Goal: Task Accomplishment & Management: Manage account settings

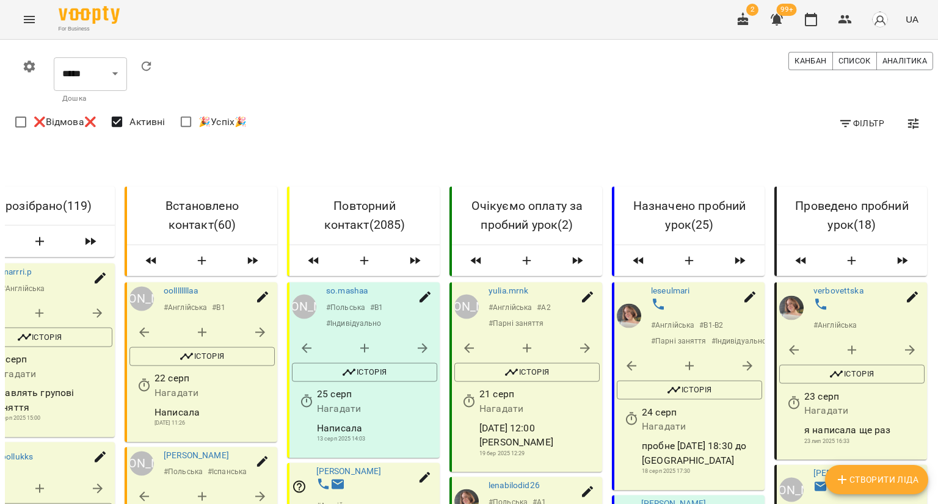
scroll to position [183, 0]
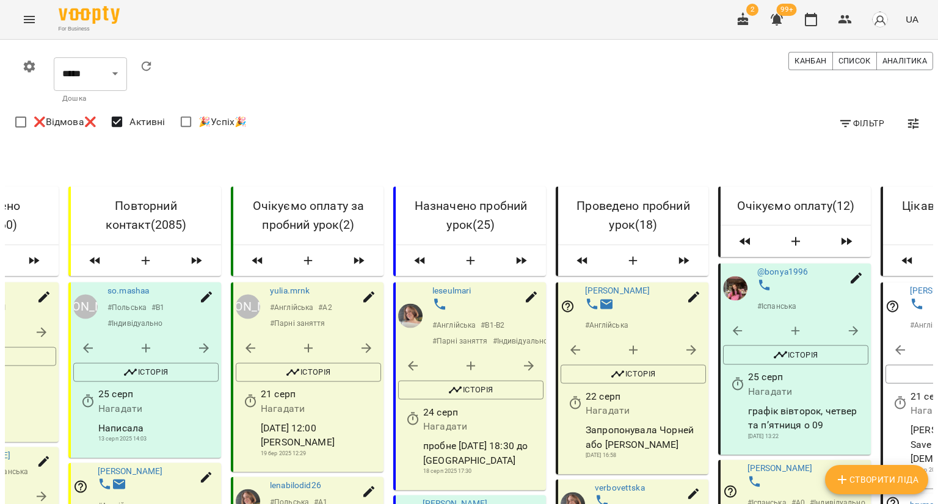
scroll to position [794, 0]
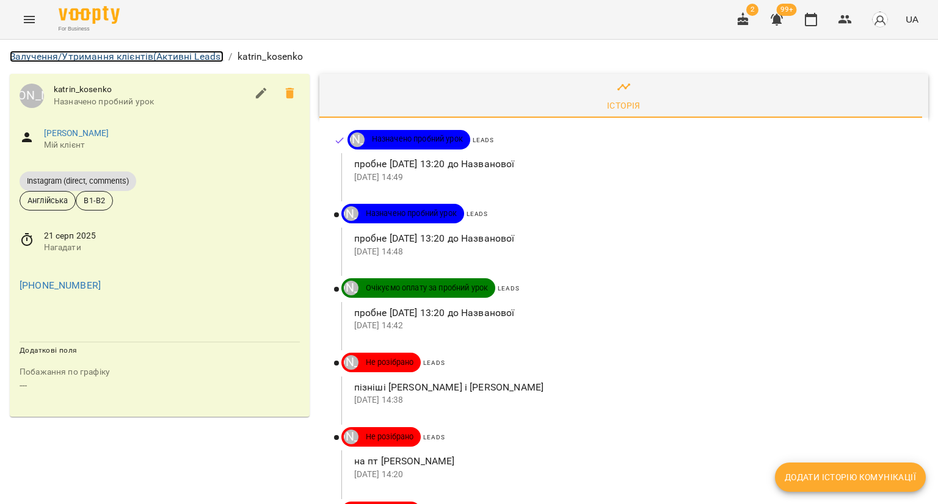
click at [103, 51] on link "Залучення/Утримання клієнтів (Активні Leads)" at bounding box center [117, 57] width 214 height 12
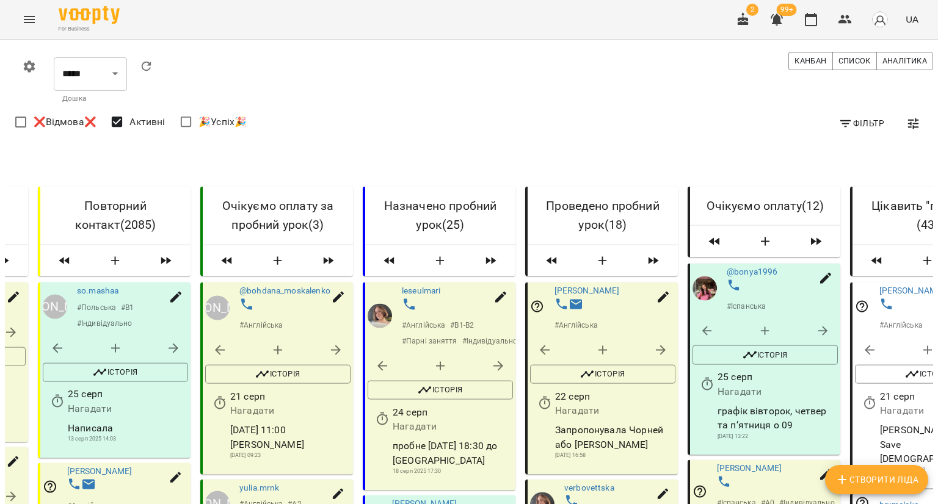
scroll to position [733, 0]
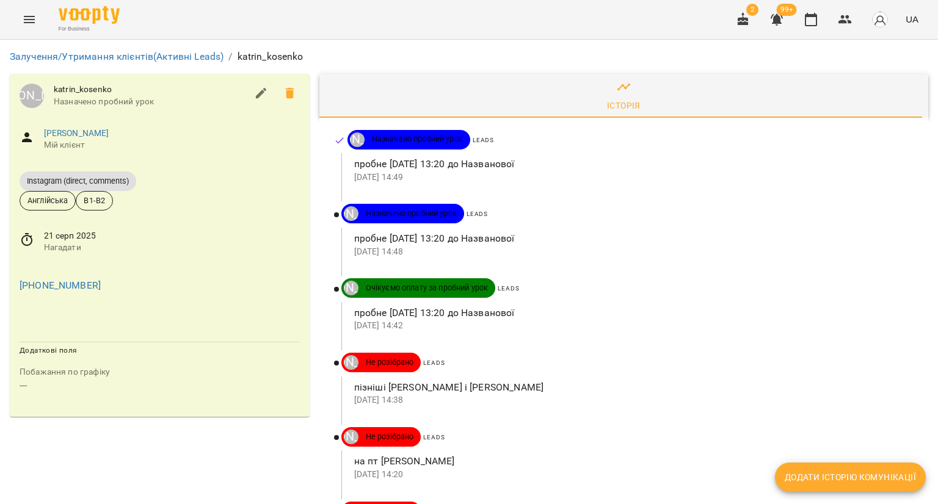
click at [254, 100] on icon "button" at bounding box center [261, 93] width 15 height 15
select select "**"
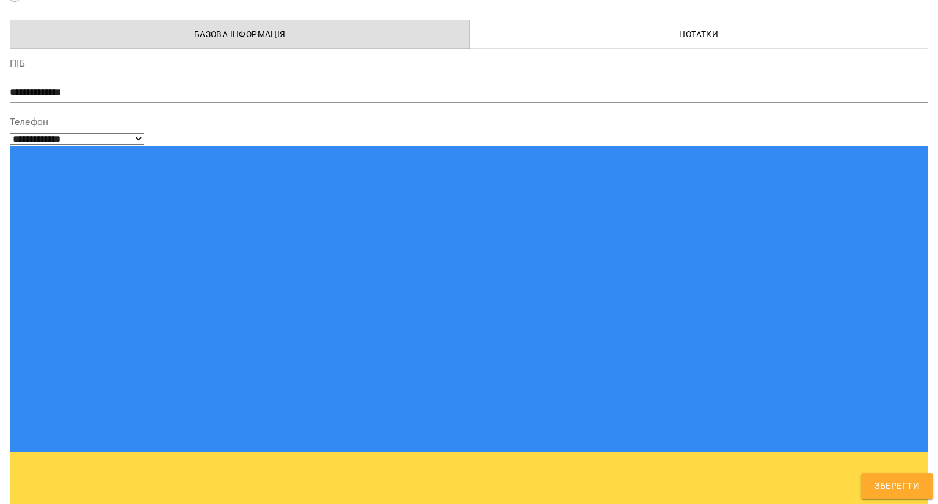
scroll to position [122, 0]
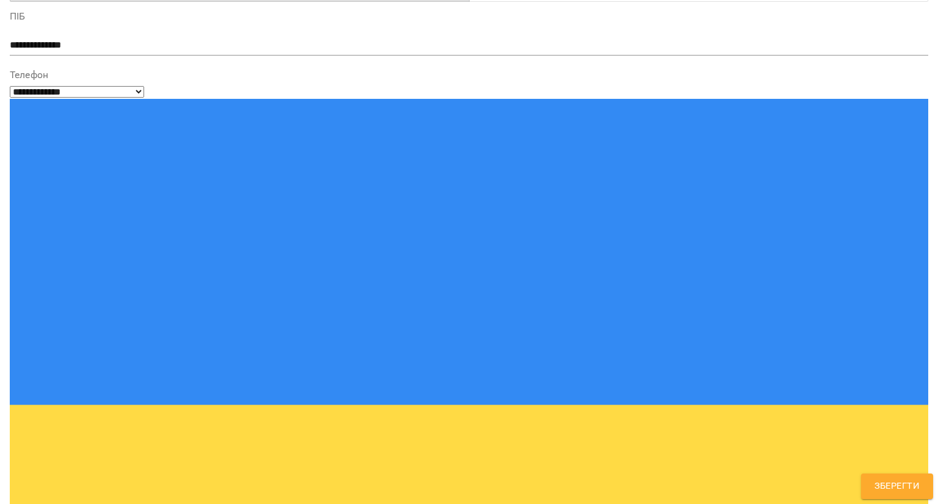
type input "****"
click at [882, 486] on span "Зберегти" at bounding box center [896, 487] width 45 height 16
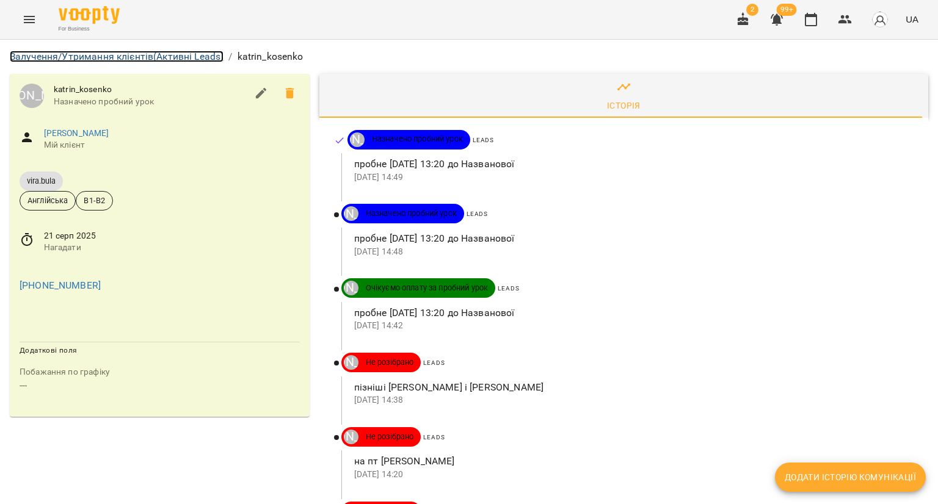
click at [113, 58] on link "Залучення/Утримання клієнтів (Активні Leads)" at bounding box center [117, 57] width 214 height 12
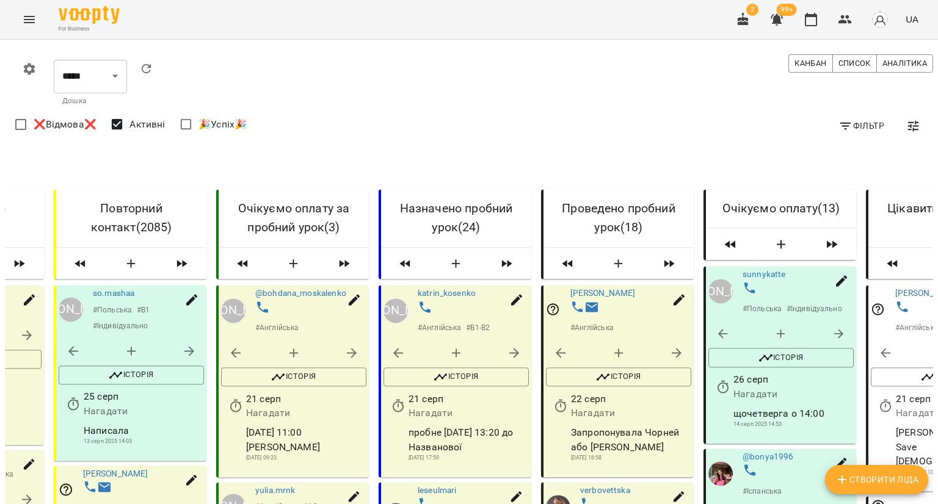
scroll to position [0, 225]
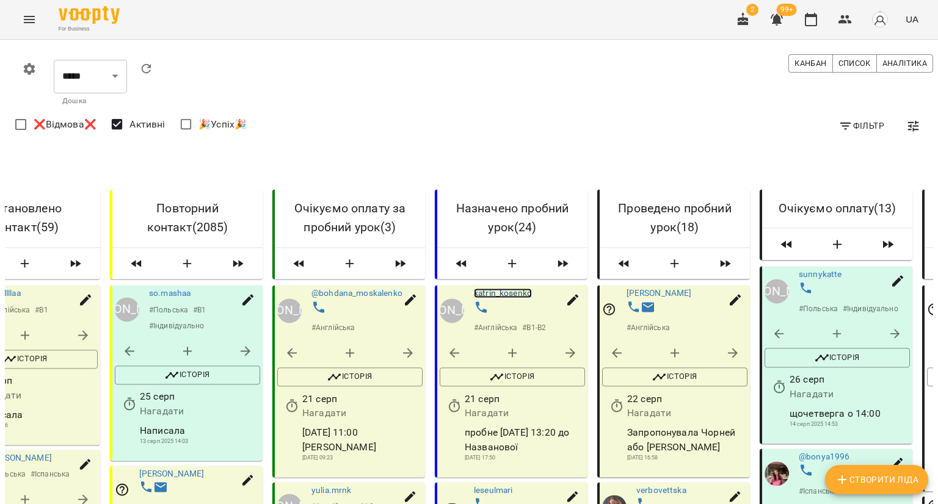
click at [503, 298] on link "katrin_kosenko" at bounding box center [503, 293] width 58 height 10
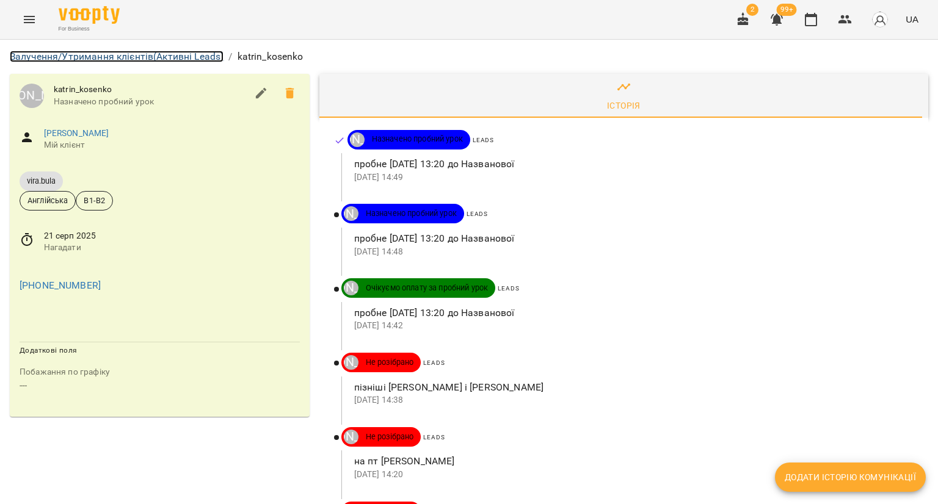
click at [180, 54] on link "Залучення/Утримання клієнтів (Активні Leads)" at bounding box center [117, 57] width 214 height 12
